Goal: Task Accomplishment & Management: Complete application form

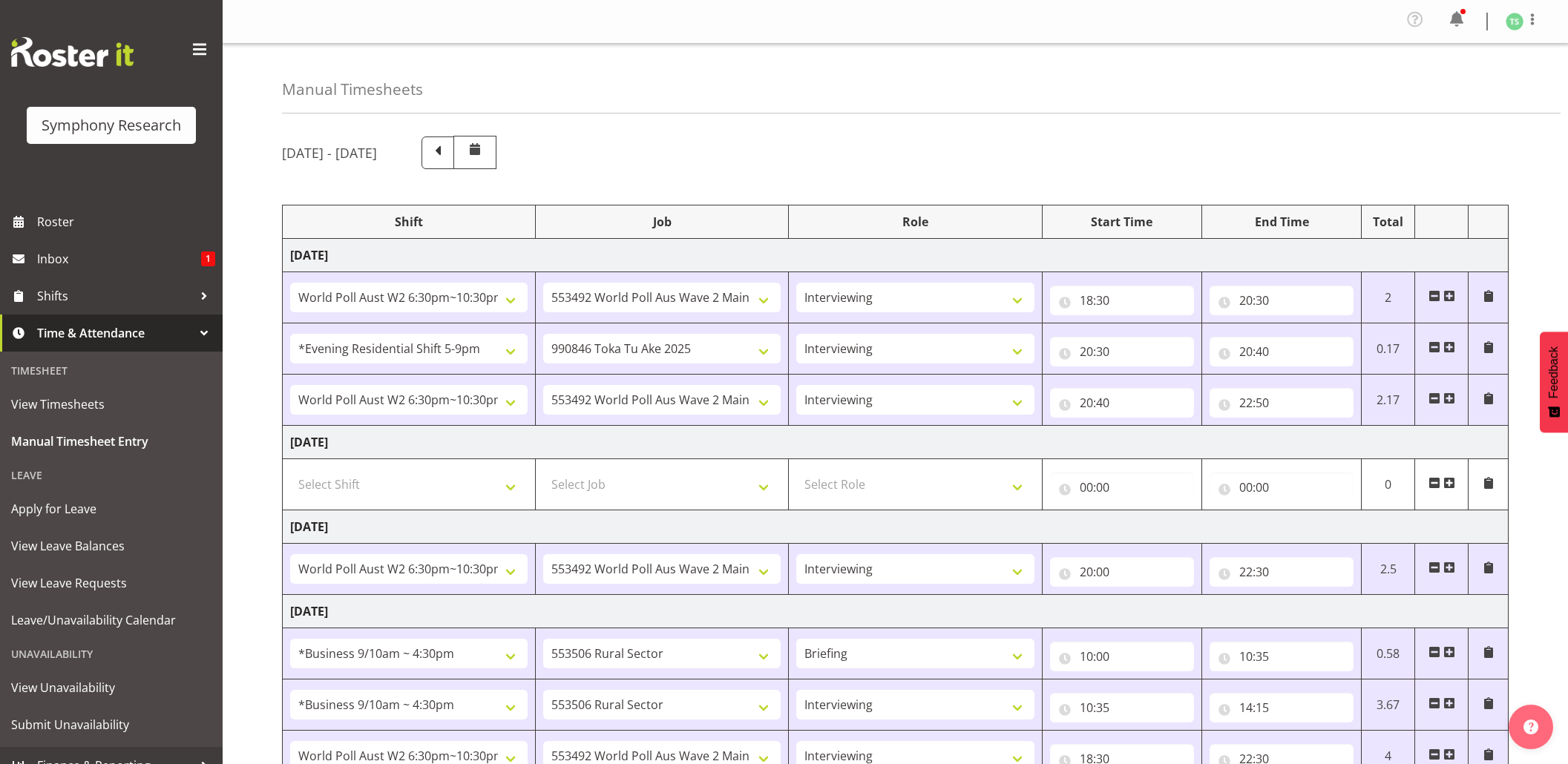
select select "56692"
select select "10499"
select select "47"
select select "48116"
select select "9426"
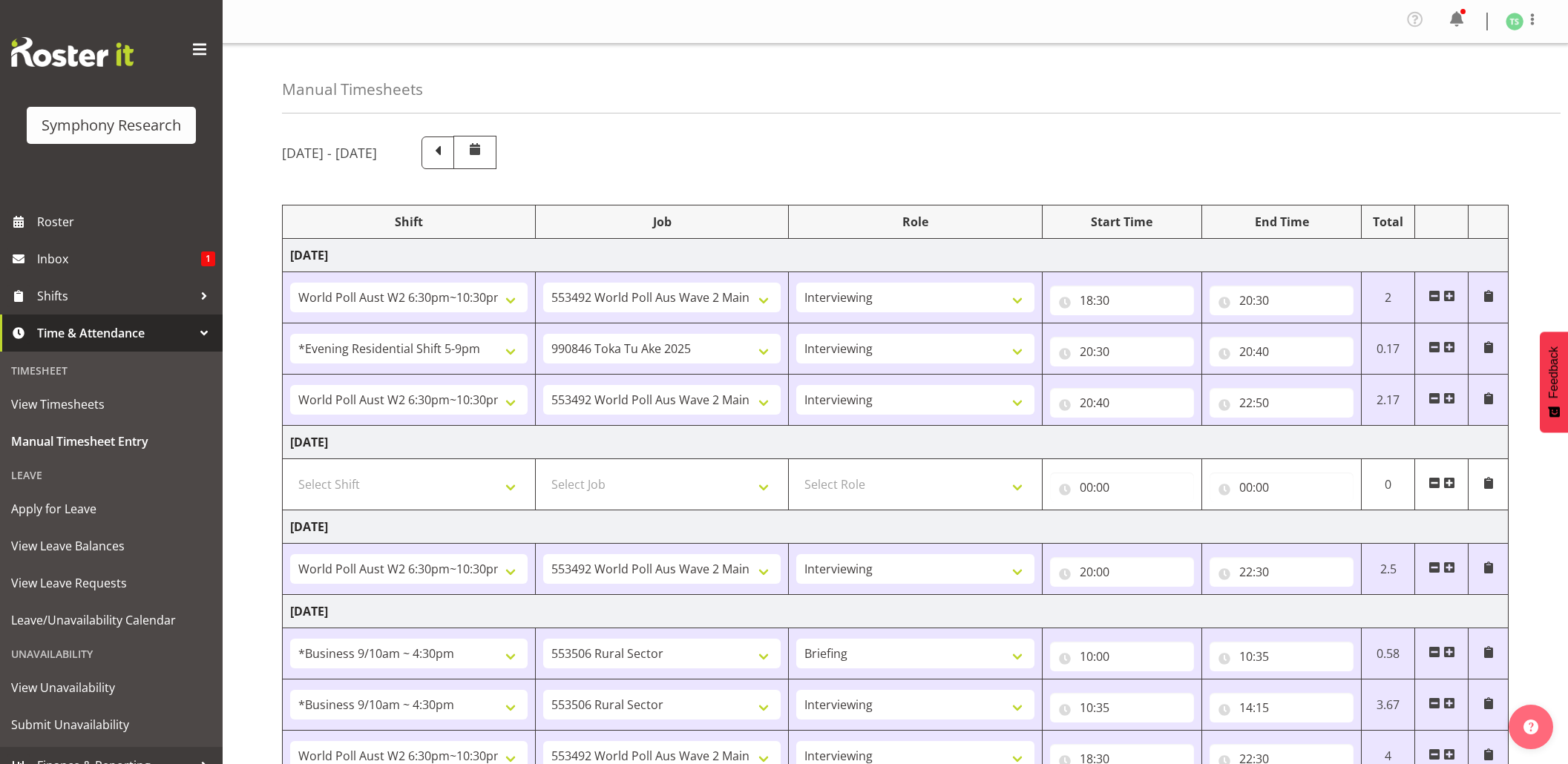
select select "47"
select select "56692"
select select "10499"
select select "47"
select select "56692"
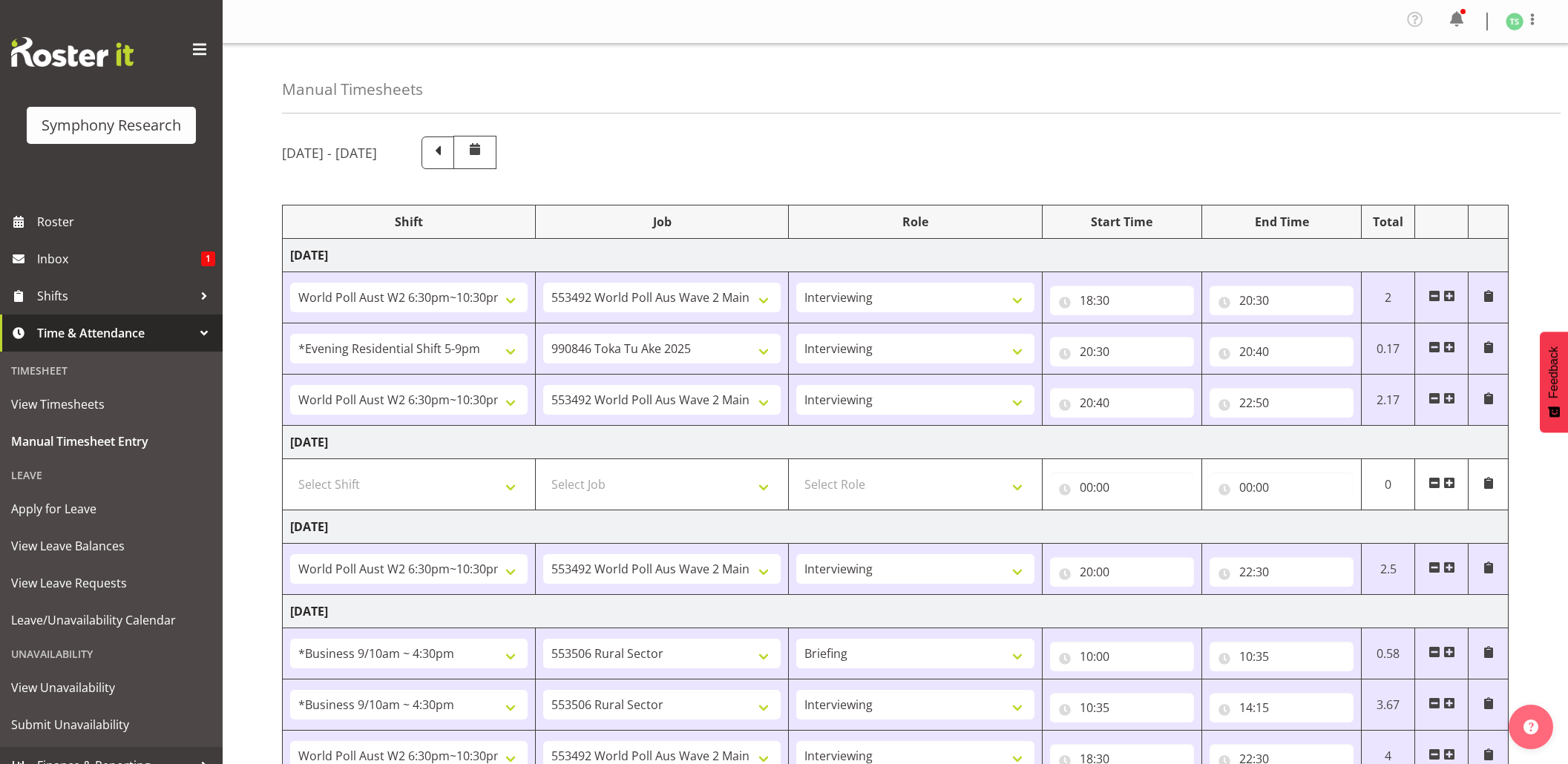
select select "10499"
select select "47"
select select "26078"
select select "10587"
select select "26078"
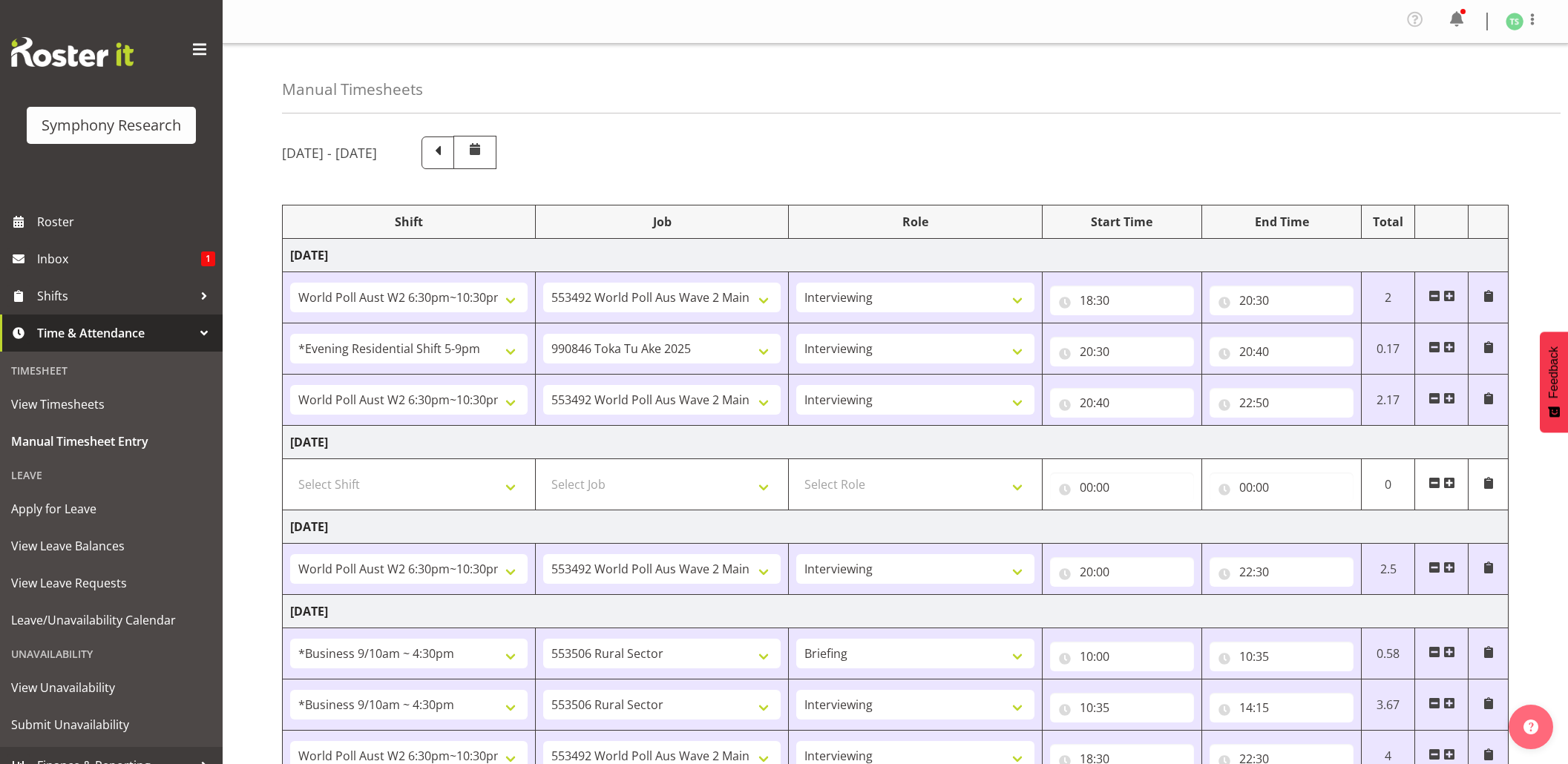
select select "10587"
select select "47"
select select "56692"
select select "10499"
select select "47"
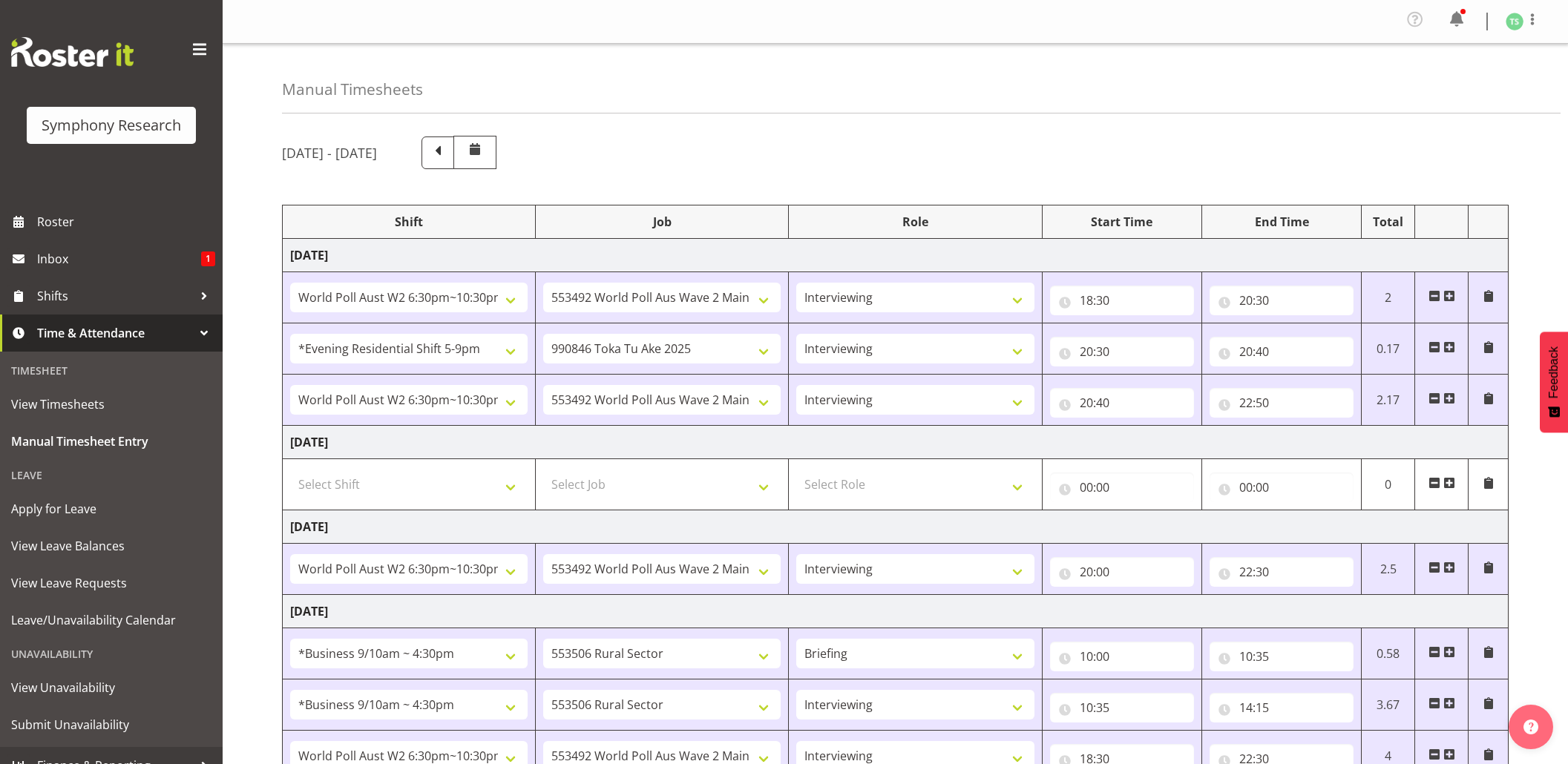
select select "26078"
select select "10587"
select select "47"
select select "26078"
select select "10587"
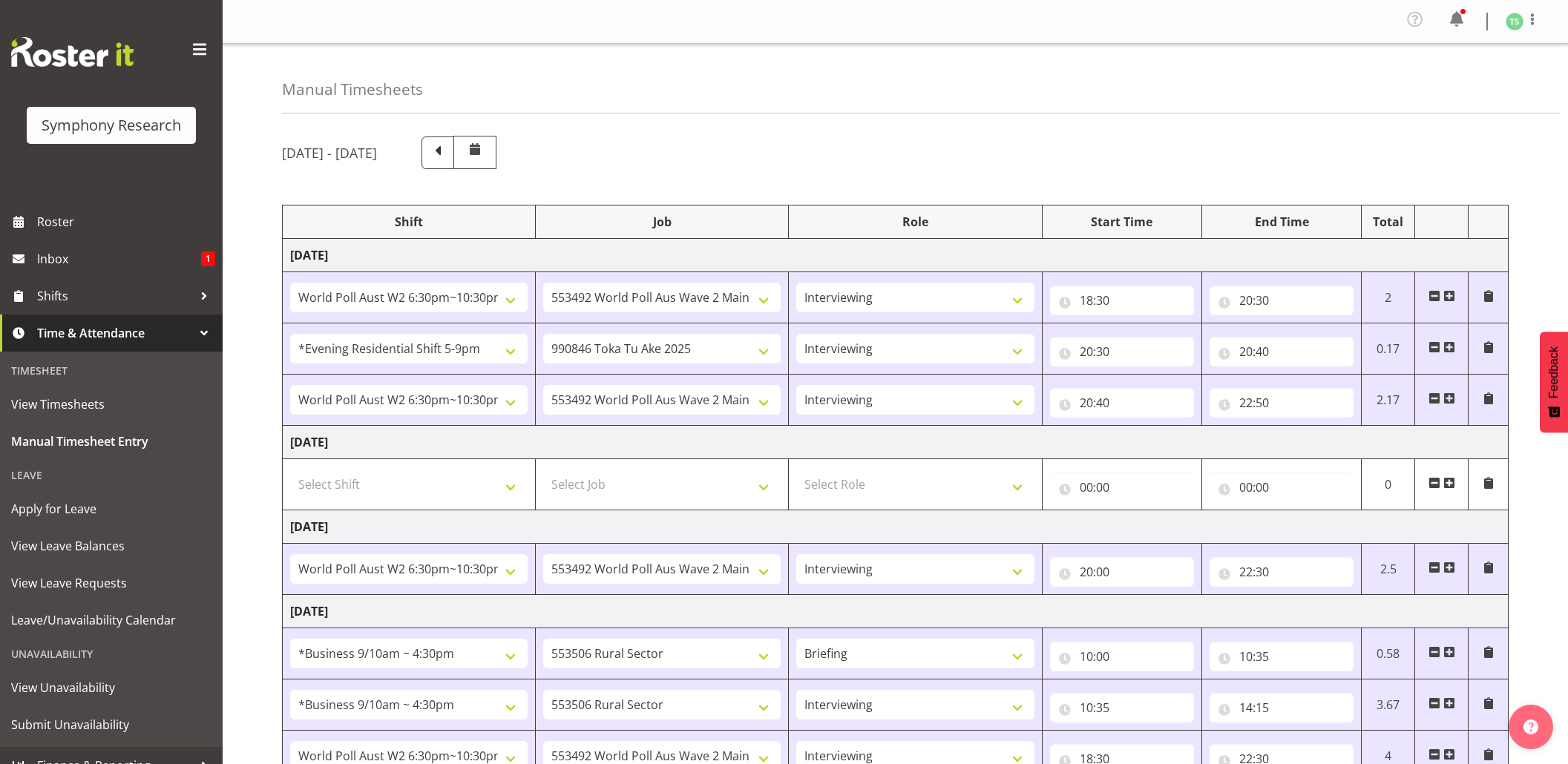
select select "47"
select select "26078"
select select "10499"
select select "47"
select select "10587"
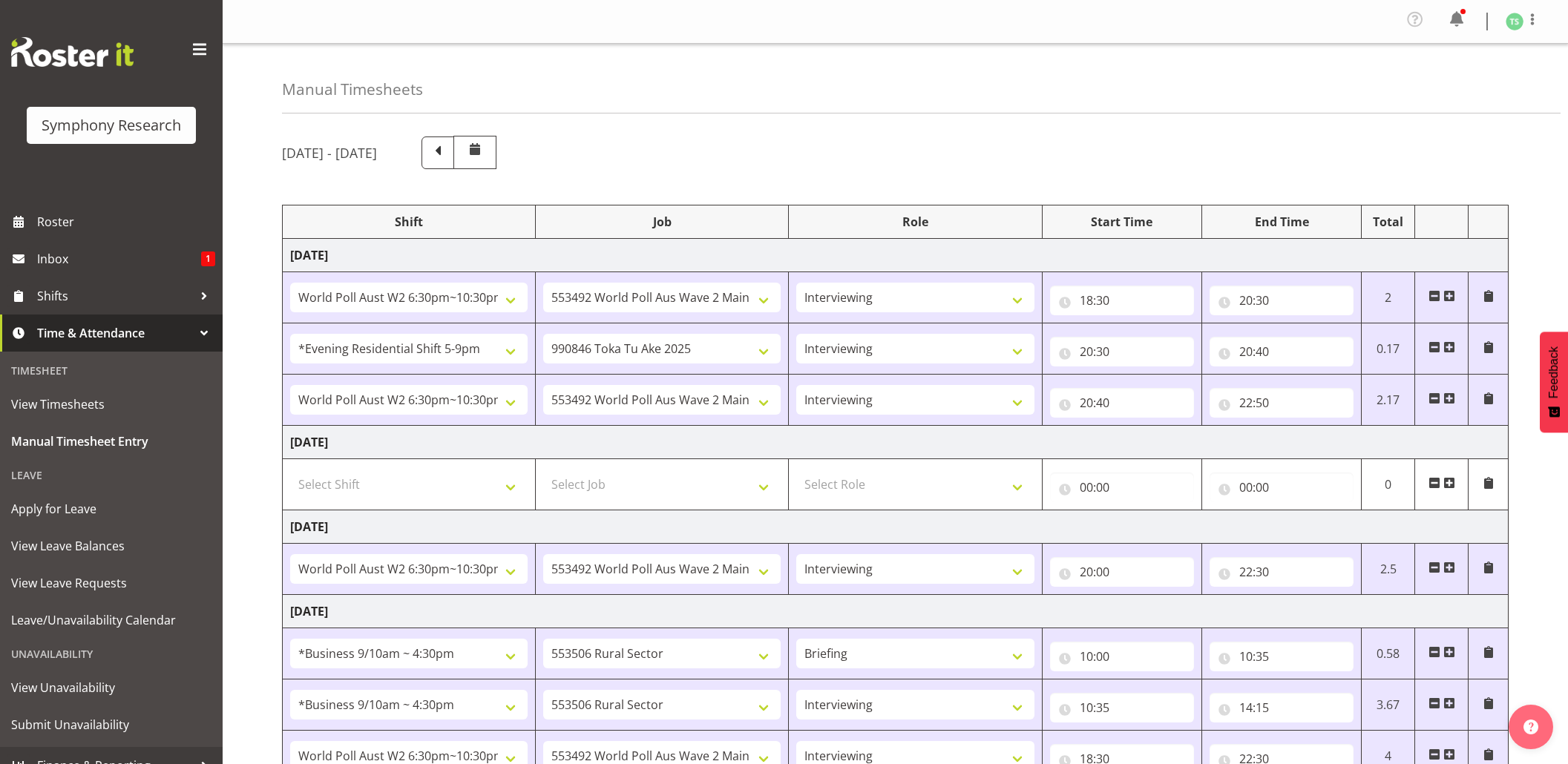
select select "47"
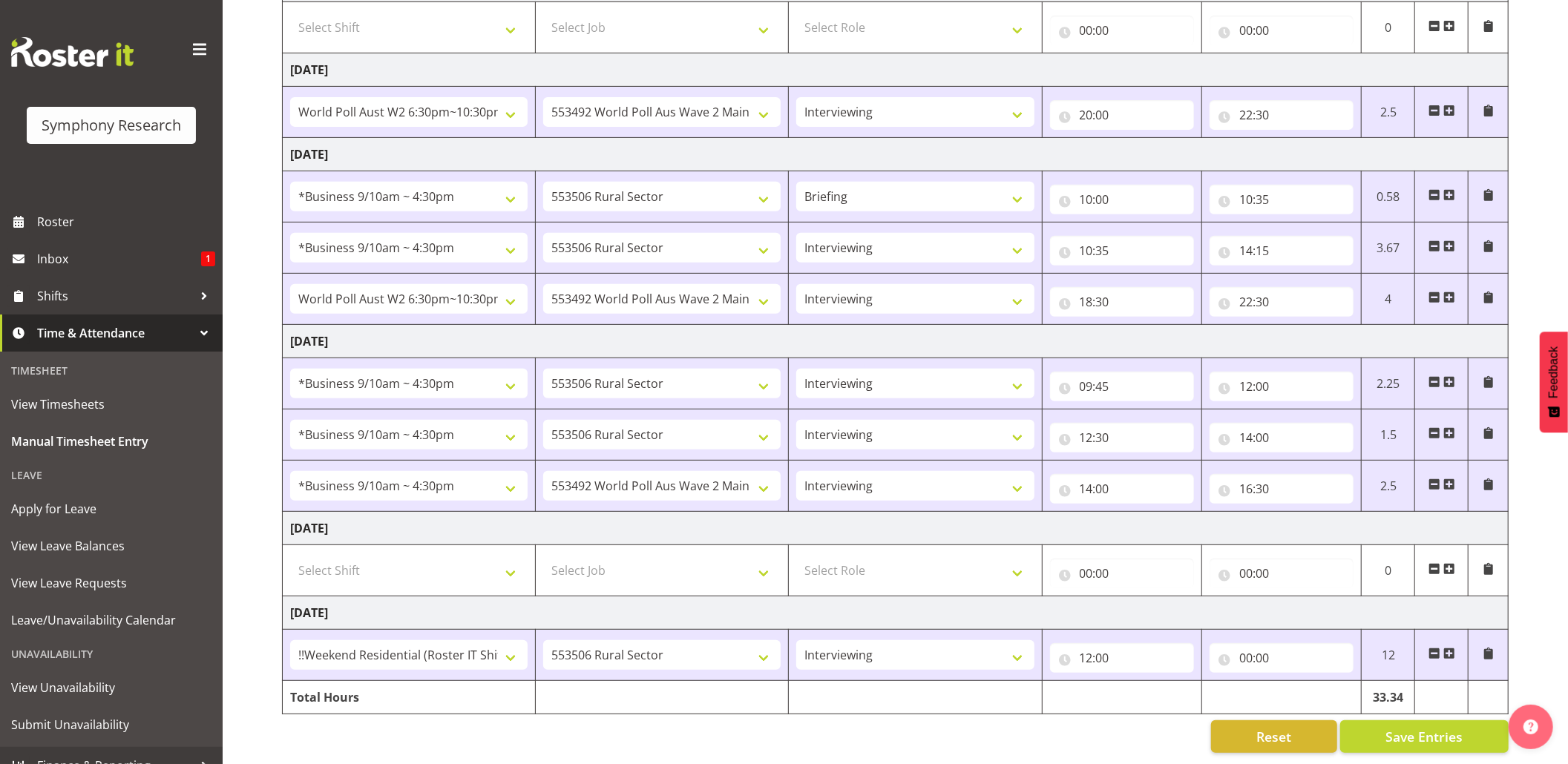
scroll to position [478, 0]
click at [1245, 643] on input "00:00" at bounding box center [1281, 658] width 144 height 30
click at [1302, 682] on select "00 01 02 03 04 05 06 07 08 09 10 11 12 13 14 15 16 17 18 19 20 21 22 23" at bounding box center [1310, 696] width 33 height 30
select select "14"
click at [1294, 682] on select "00 01 02 03 04 05 06 07 08 09 10 11 12 13 14 15 16 17 18 19 20 21 22 23" at bounding box center [1310, 696] width 33 height 30
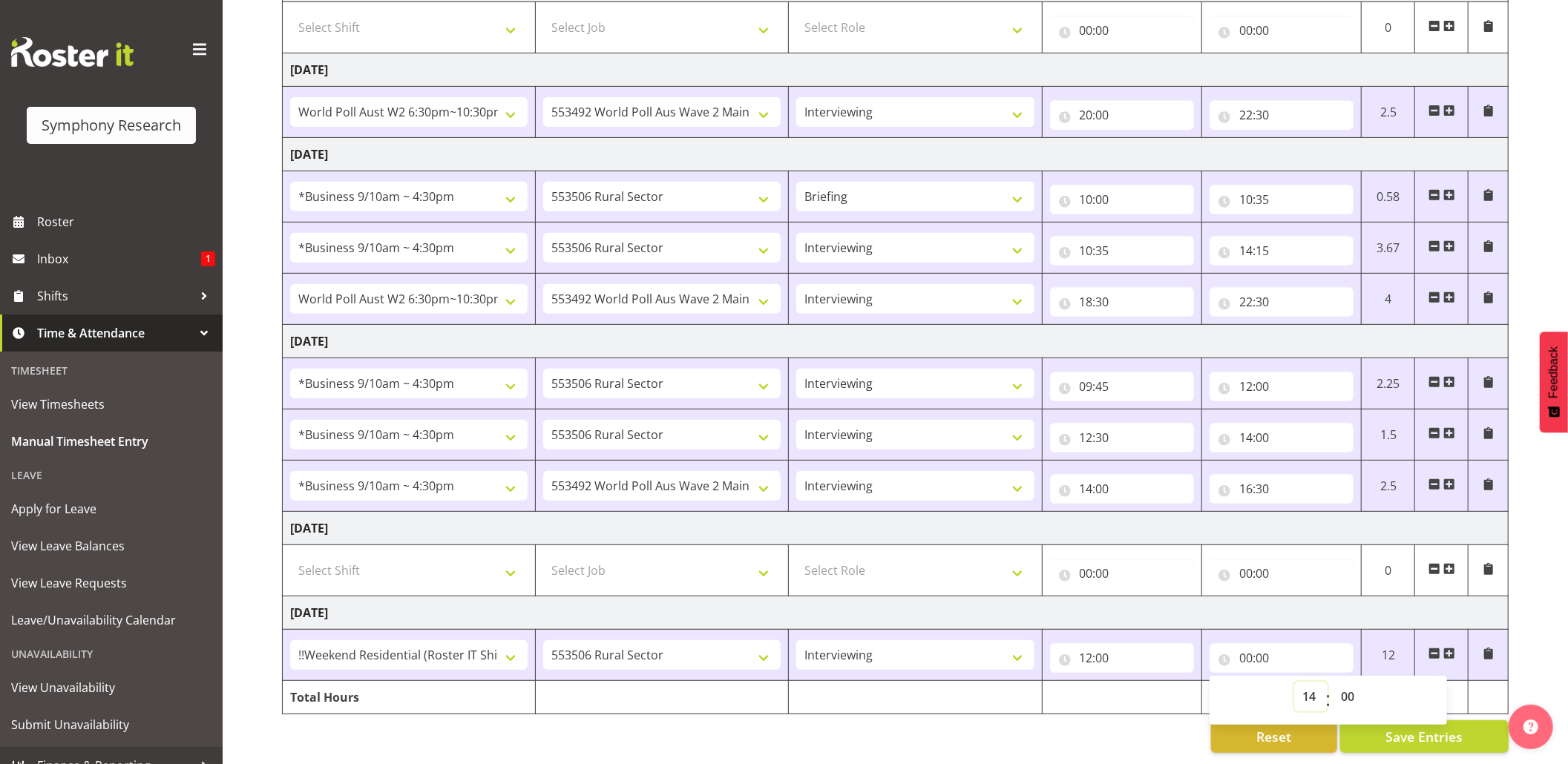
type input "14:00"
click at [1429, 727] on span "Save Entries" at bounding box center [1424, 737] width 77 height 20
click at [1408, 727] on span "Save Entries" at bounding box center [1424, 737] width 77 height 20
click at [1405, 707] on div "Timesheet Entries Save" at bounding box center [1454, 715] width 142 height 18
click at [1414, 711] on div "Timesheet Entries Save" at bounding box center [1454, 715] width 142 height 18
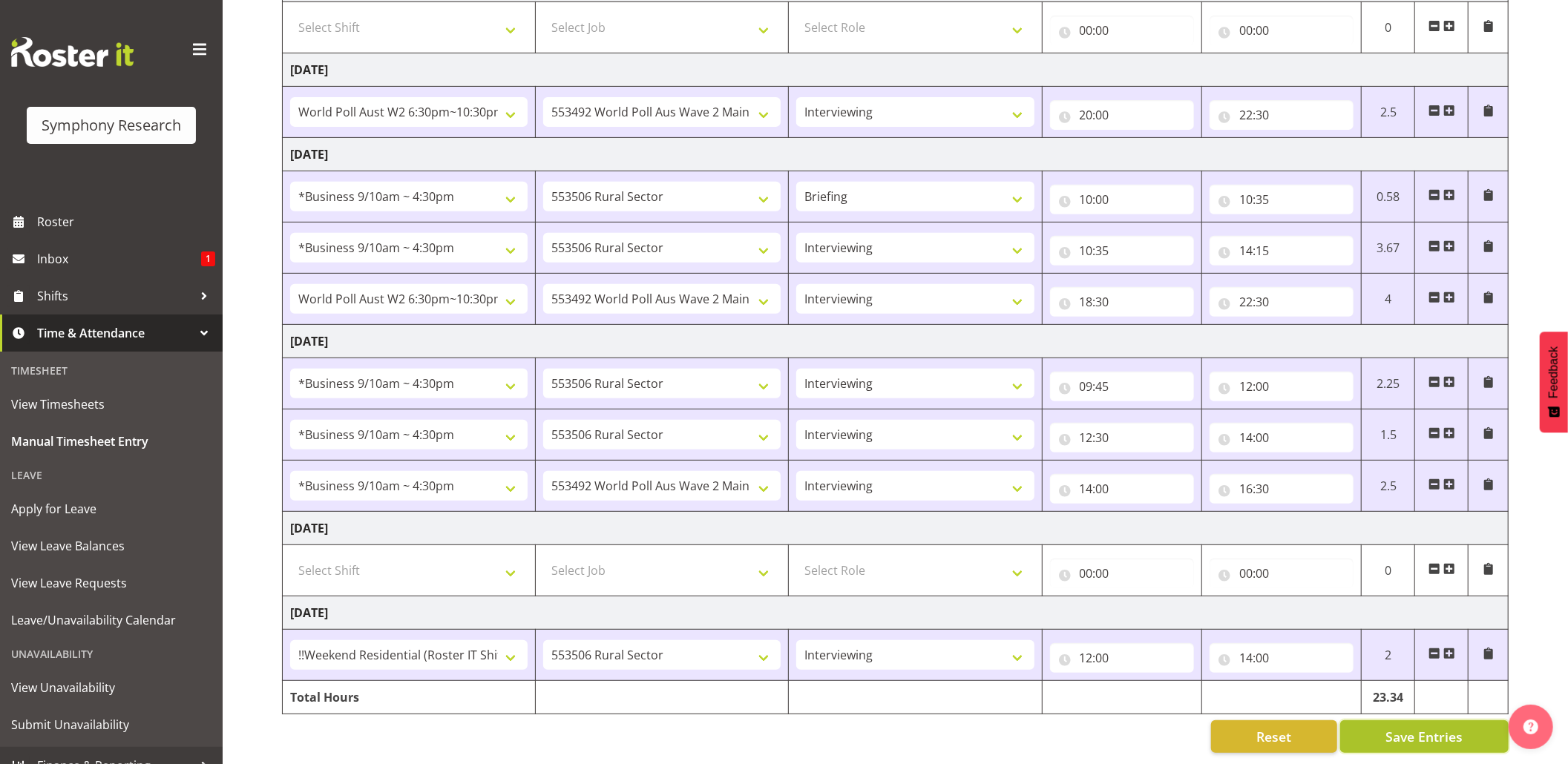
click at [1416, 727] on span "Save Entries" at bounding box center [1424, 737] width 77 height 20
click at [1448, 648] on span at bounding box center [1449, 654] width 12 height 12
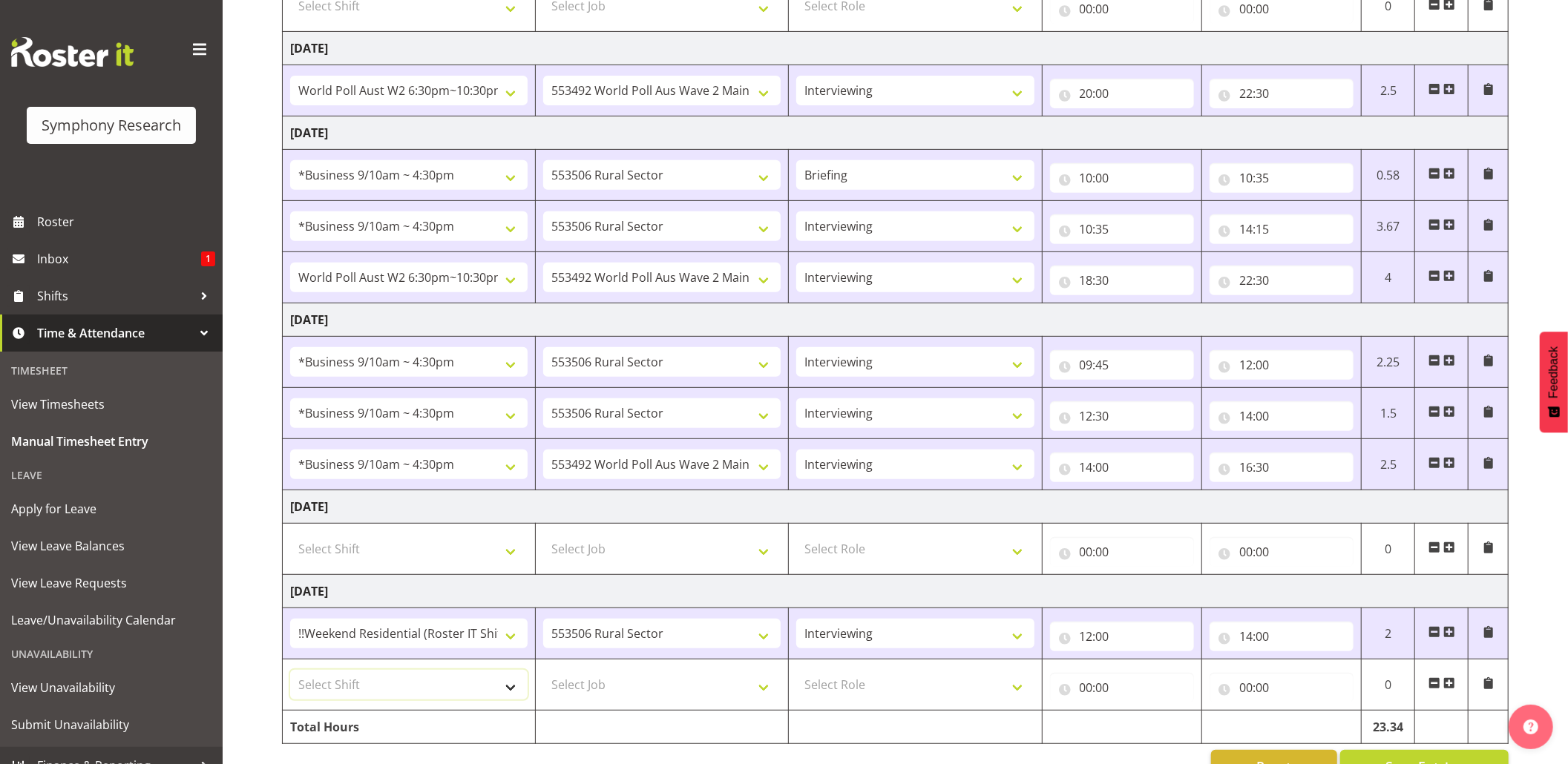
drag, startPoint x: 511, startPoint y: 698, endPoint x: 515, endPoint y: 691, distance: 8.1
click at [511, 698] on select "Select Shift !!Weekend Residential (Roster IT Shift Label) *Business 9/10am ~ 4…" at bounding box center [408, 684] width 237 height 30
click at [290, 677] on select "Select Shift !!Weekend Residential (Roster IT Shift Label) *Business 9/10am ~ 4…" at bounding box center [408, 684] width 237 height 30
click at [512, 695] on select "!!Weekend Residential (Roster IT Shift Label) *Business 9/10am ~ 4:30pm *Busine…" at bounding box center [408, 684] width 237 height 30
select select "11547"
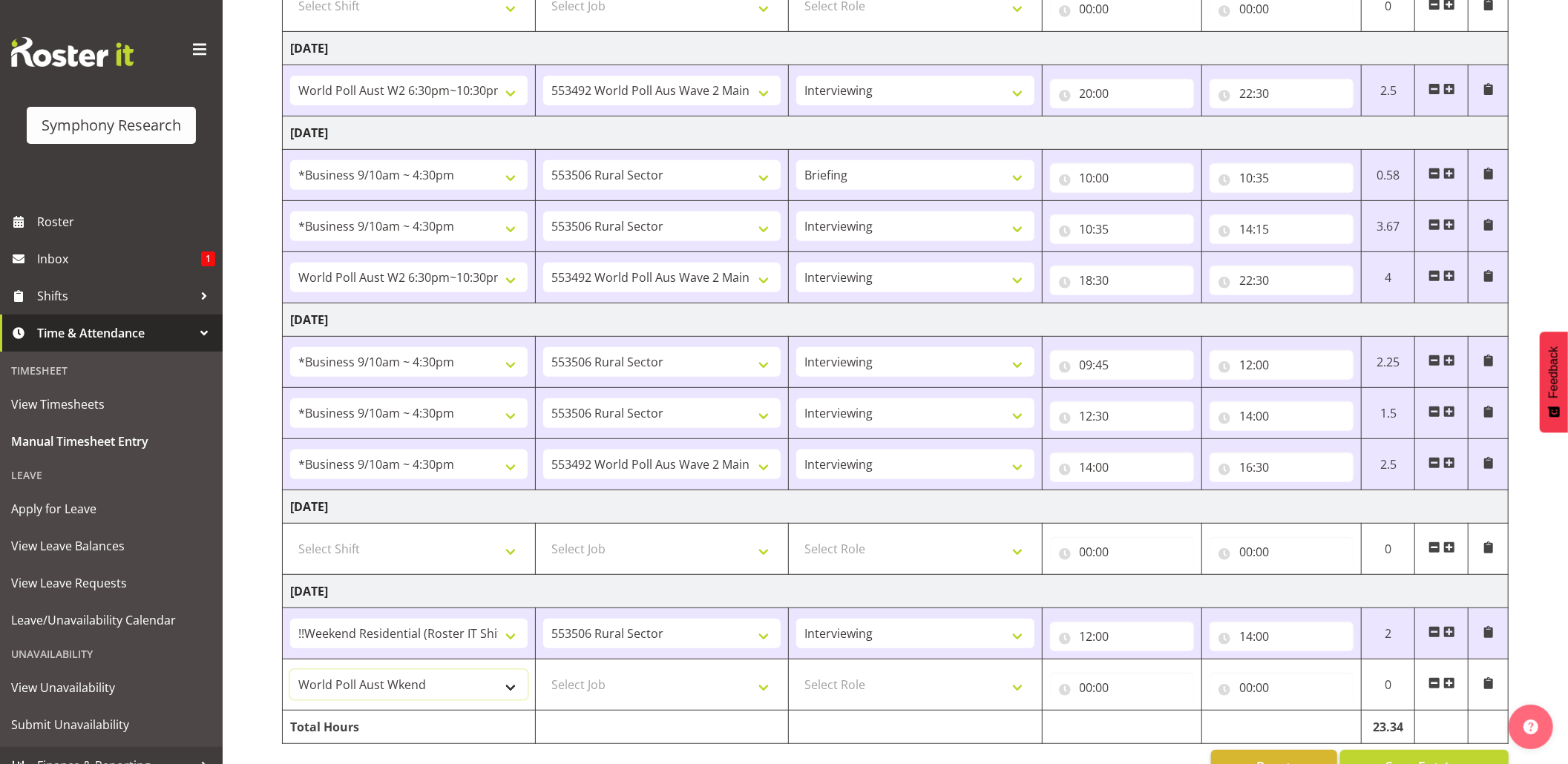
click at [290, 677] on select "!!Weekend Residential (Roster IT Shift Label) *Business 9/10am ~ 4:30pm *Busine…" at bounding box center [408, 684] width 237 height 30
click at [766, 700] on select "Select Job 550060 IF Admin 553492 World Poll Aus Wave 2 Main 2025 553493 World …" at bounding box center [662, 684] width 237 height 30
click at [773, 694] on select "Select Job 550060 IF Admin 553492 World Poll Aus Wave 2 Main 2025 553493 World …" at bounding box center [662, 684] width 237 height 30
select select "10499"
click at [543, 677] on select "Select Job 550060 IF Admin 553492 World Poll Aus Wave 2 Main 2025 553493 World …" at bounding box center [662, 684] width 237 height 30
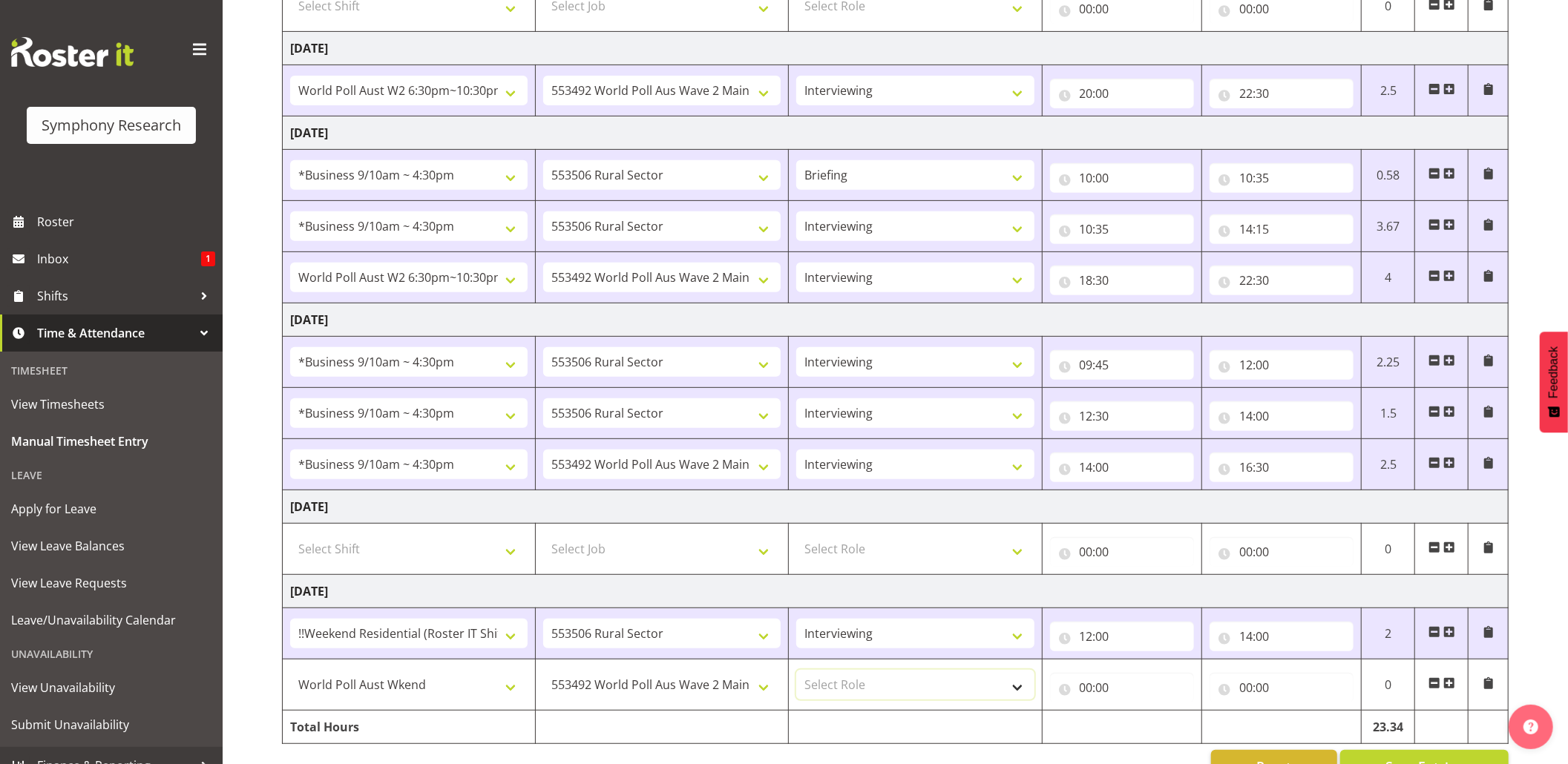
click at [1019, 699] on select "Select Role Briefing Interviewing" at bounding box center [914, 684] width 237 height 30
select select "47"
click at [796, 677] on select "Select Role Briefing Interviewing" at bounding box center [914, 684] width 237 height 30
click at [1088, 698] on input "00:00" at bounding box center [1122, 687] width 144 height 30
click at [1152, 733] on select "00 01 02 03 04 05 06 07 08 09 10 11 12 13 14 15 16 17 18 19 20 21 22 23" at bounding box center [1151, 726] width 33 height 30
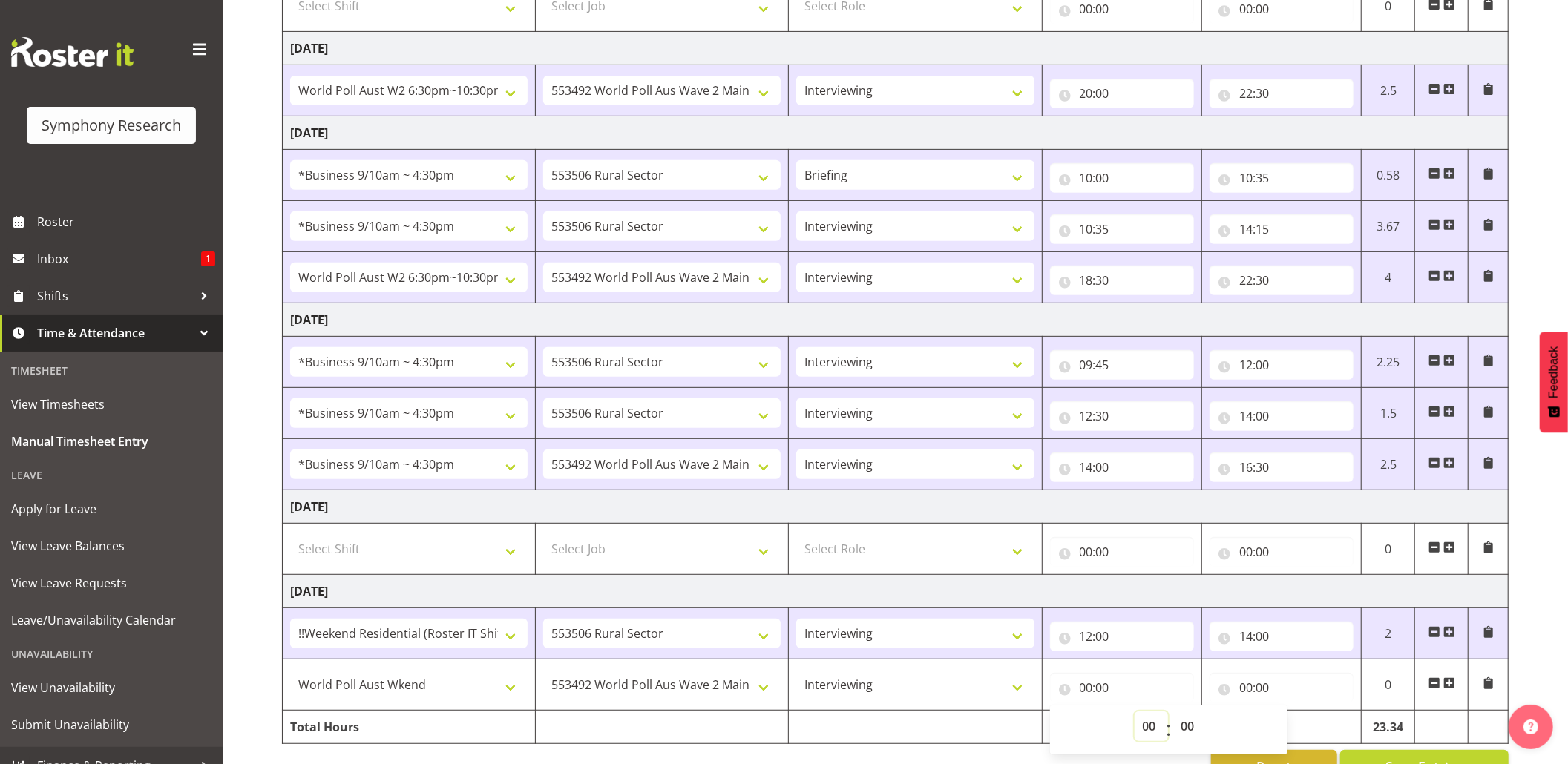
select select "14"
click at [1135, 718] on select "00 01 02 03 04 05 06 07 08 09 10 11 12 13 14 15 16 17 18 19 20 21 22 23" at bounding box center [1151, 726] width 33 height 30
type input "14:00"
